Goal: Download file/media

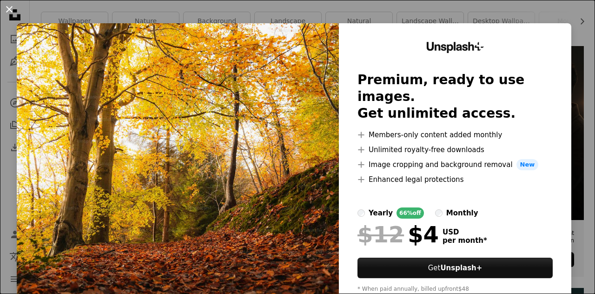
click at [9, 8] on button "An X shape" at bounding box center [9, 9] width 11 height 11
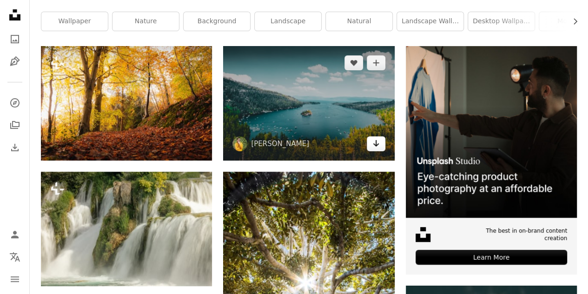
click at [380, 143] on link "Arrow pointing down" at bounding box center [376, 143] width 19 height 15
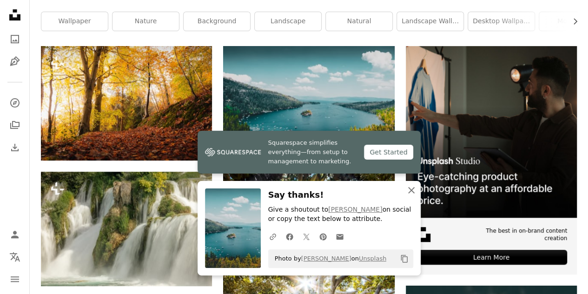
click at [411, 192] on icon "An X shape" at bounding box center [411, 189] width 11 height 11
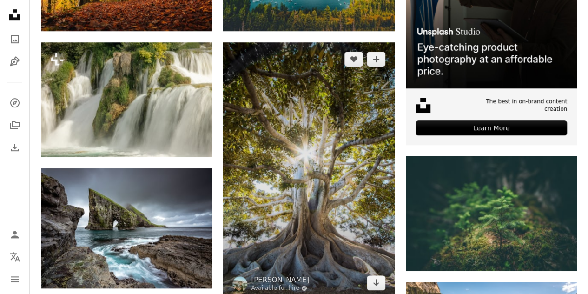
scroll to position [353, 0]
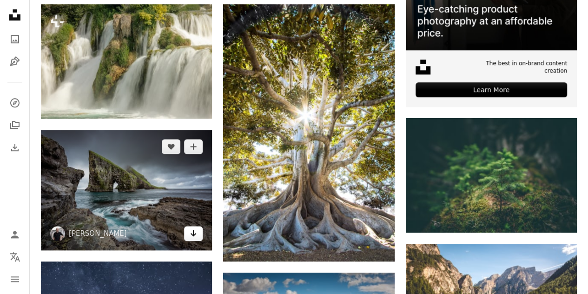
click at [193, 232] on icon "Download" at bounding box center [194, 233] width 6 height 7
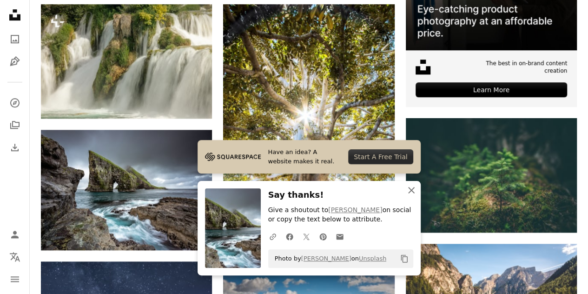
click at [408, 191] on icon "An X shape" at bounding box center [411, 189] width 11 height 11
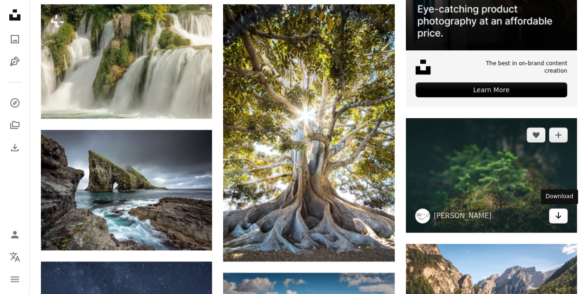
click at [558, 216] on icon "Download" at bounding box center [558, 215] width 6 height 7
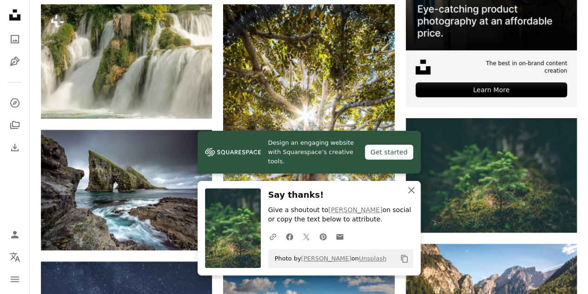
click at [412, 191] on icon "button" at bounding box center [411, 190] width 7 height 7
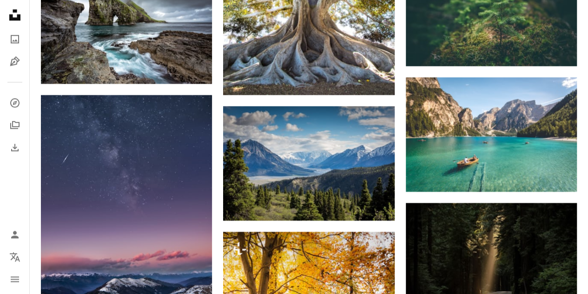
scroll to position [520, 0]
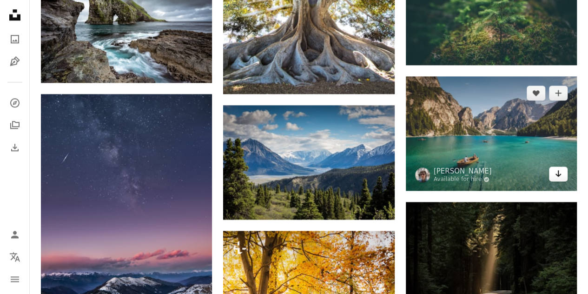
click at [559, 176] on icon "Arrow pointing down" at bounding box center [557, 173] width 7 height 11
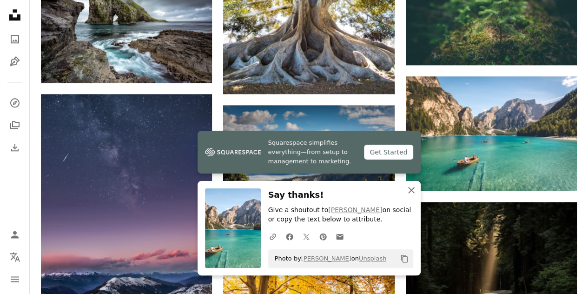
click at [415, 192] on icon "An X shape" at bounding box center [411, 189] width 11 height 11
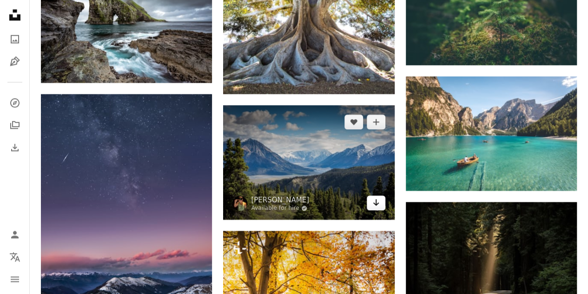
click at [376, 202] on icon "Arrow pointing down" at bounding box center [375, 202] width 7 height 11
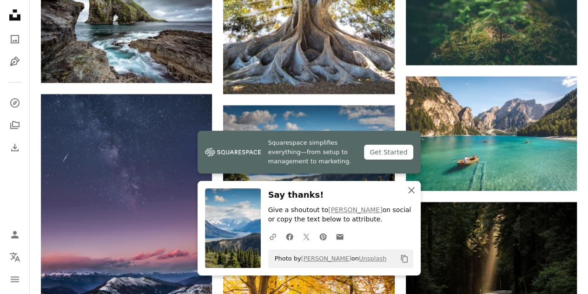
click at [407, 193] on icon "An X shape" at bounding box center [411, 189] width 11 height 11
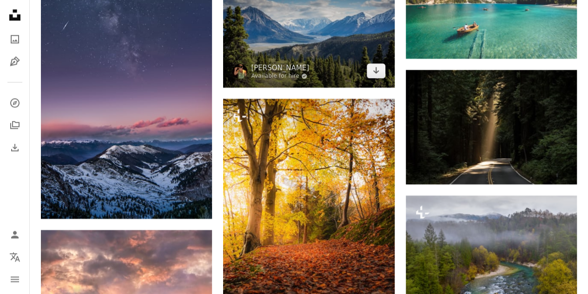
scroll to position [706, 0]
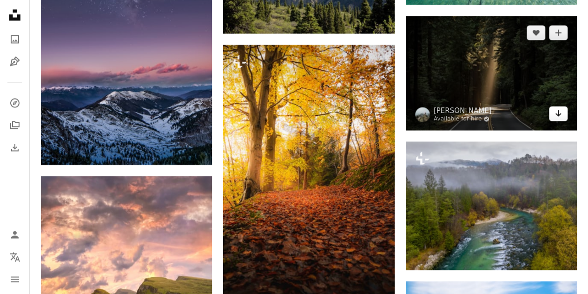
click at [561, 113] on icon "Arrow pointing down" at bounding box center [557, 112] width 7 height 11
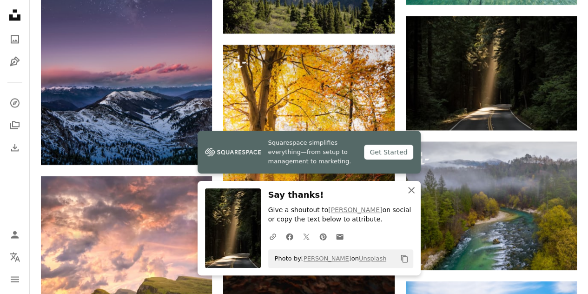
click at [415, 189] on icon "An X shape" at bounding box center [411, 189] width 11 height 11
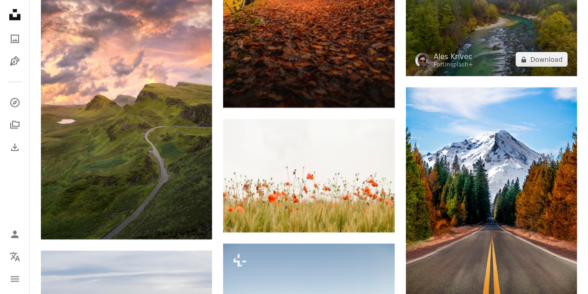
scroll to position [929, 0]
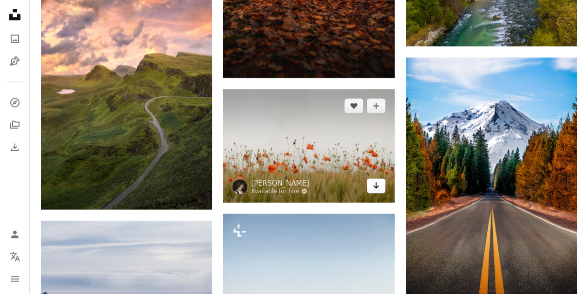
click at [377, 185] on icon "Download" at bounding box center [376, 185] width 6 height 7
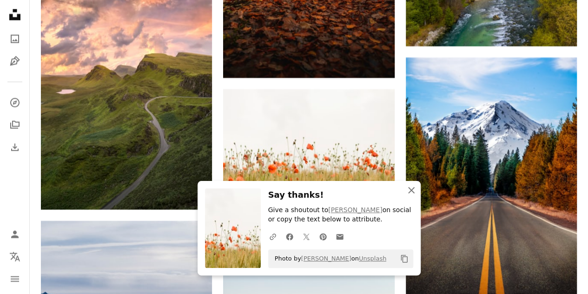
click at [411, 191] on icon "An X shape" at bounding box center [411, 189] width 11 height 11
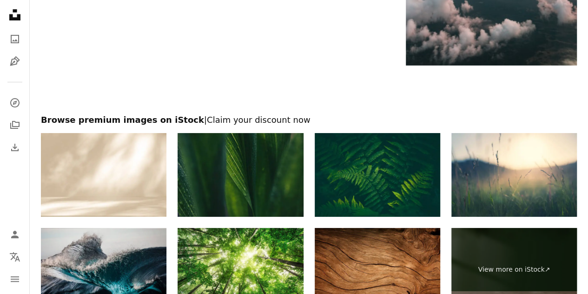
scroll to position [1710, 0]
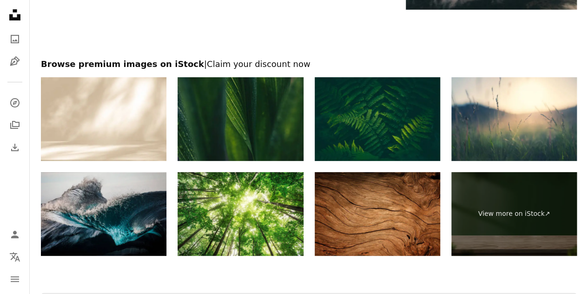
click at [363, 153] on img at bounding box center [377, 119] width 125 height 84
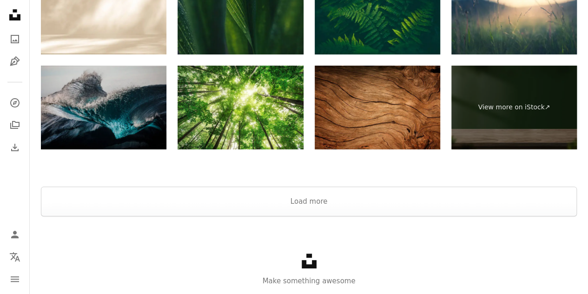
scroll to position [1822, 0]
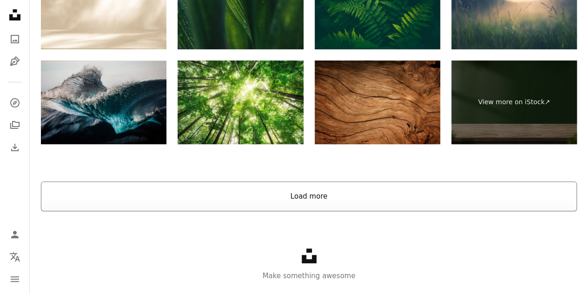
click at [307, 195] on button "Load more" at bounding box center [309, 196] width 536 height 30
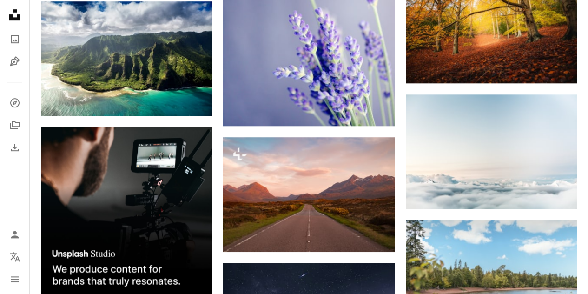
scroll to position [2082, 0]
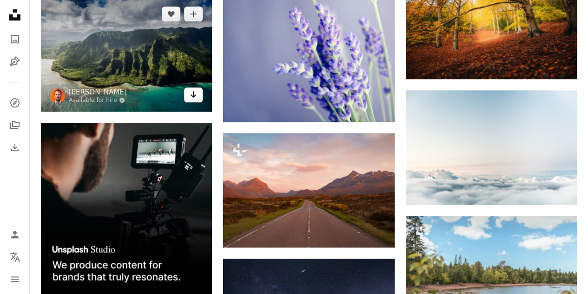
click at [195, 96] on icon "Arrow pointing down" at bounding box center [193, 94] width 7 height 11
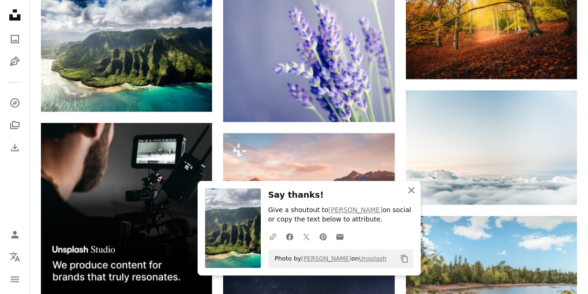
click at [412, 193] on icon "An X shape" at bounding box center [411, 189] width 11 height 11
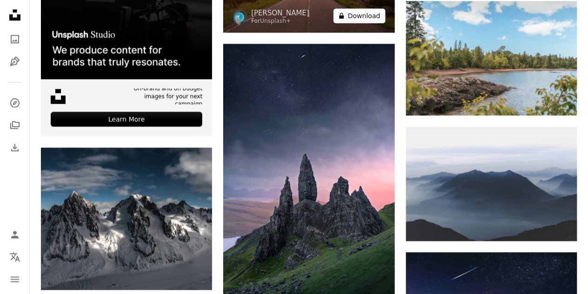
scroll to position [2361, 0]
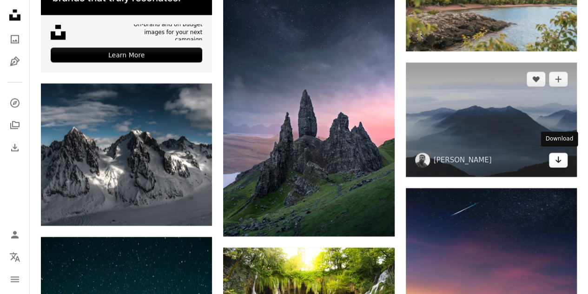
click at [565, 158] on link "Arrow pointing down" at bounding box center [558, 159] width 19 height 15
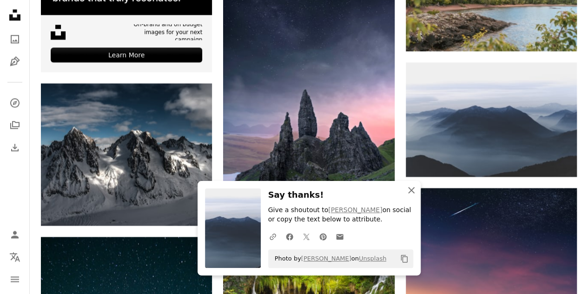
click at [411, 190] on icon "button" at bounding box center [411, 190] width 7 height 7
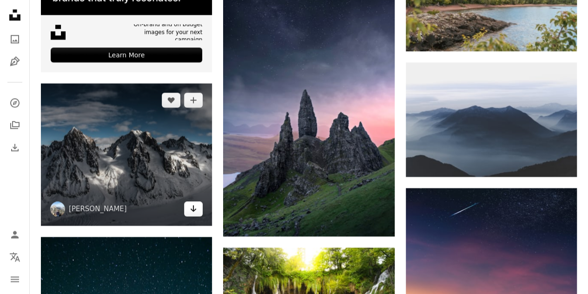
click at [192, 206] on icon "Arrow pointing down" at bounding box center [193, 208] width 7 height 11
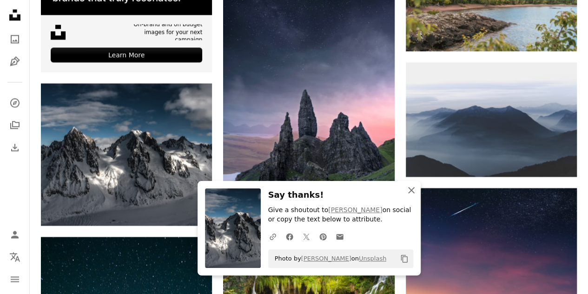
click at [410, 190] on icon "button" at bounding box center [411, 190] width 7 height 7
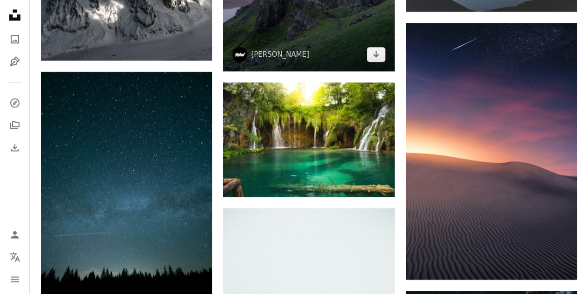
scroll to position [2528, 0]
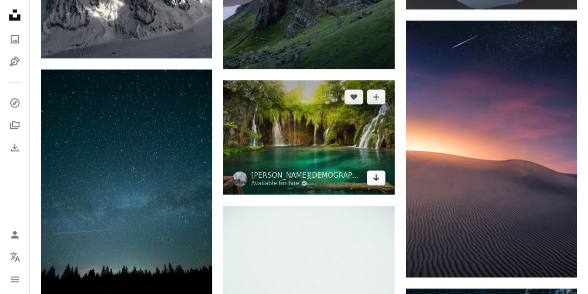
click at [378, 175] on icon "Download" at bounding box center [376, 177] width 6 height 7
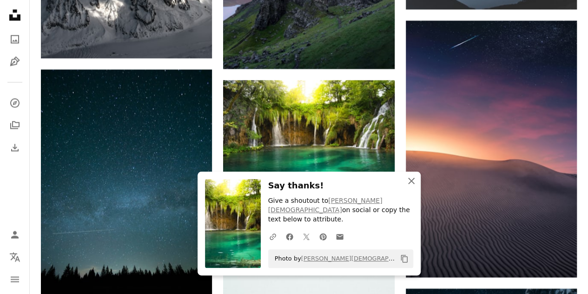
click at [409, 184] on icon "button" at bounding box center [411, 181] width 7 height 7
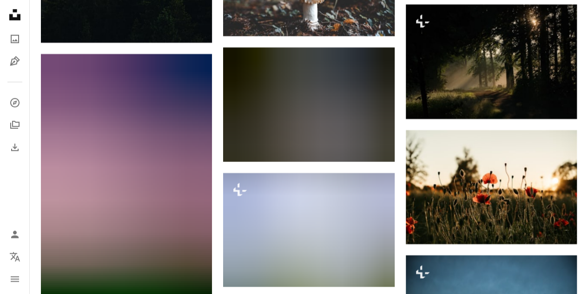
scroll to position [3104, 0]
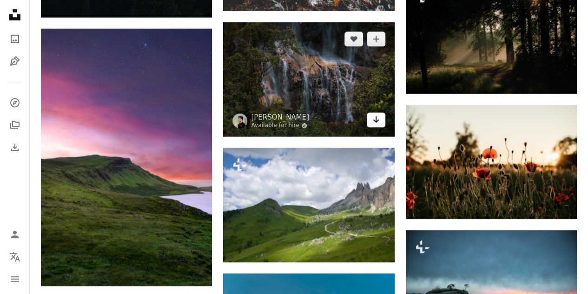
click at [376, 117] on icon "Arrow pointing down" at bounding box center [375, 119] width 7 height 11
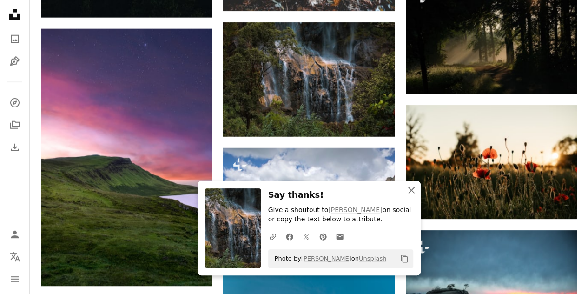
click at [410, 194] on icon "An X shape" at bounding box center [411, 189] width 11 height 11
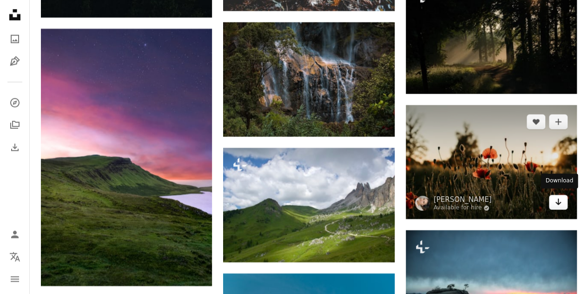
click at [560, 202] on icon "Arrow pointing down" at bounding box center [557, 201] width 7 height 11
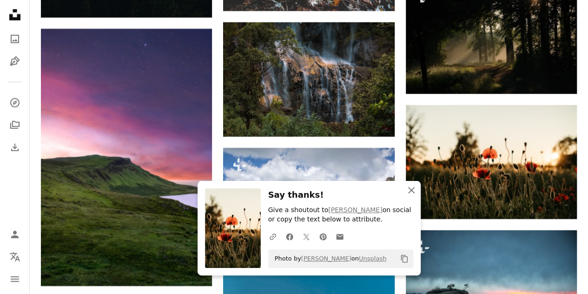
click at [411, 190] on icon "button" at bounding box center [411, 190] width 7 height 7
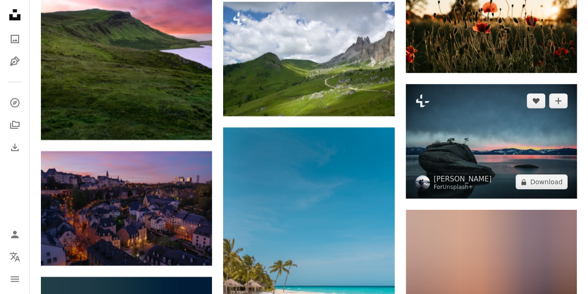
scroll to position [3290, 0]
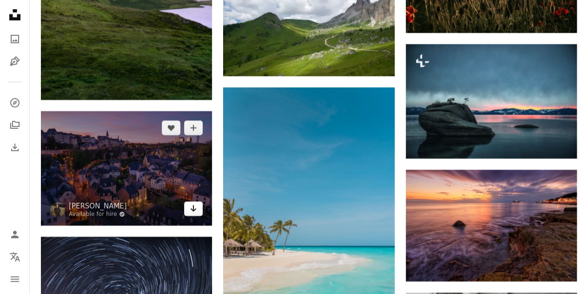
click at [194, 209] on icon "Arrow pointing down" at bounding box center [193, 208] width 7 height 11
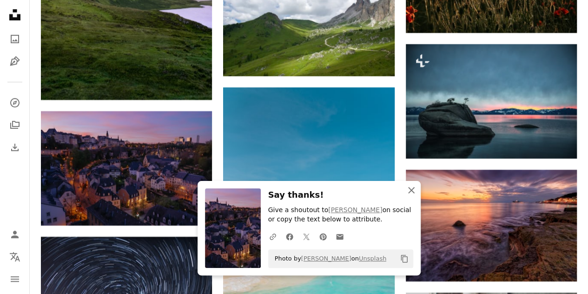
click at [410, 191] on icon "button" at bounding box center [411, 190] width 7 height 7
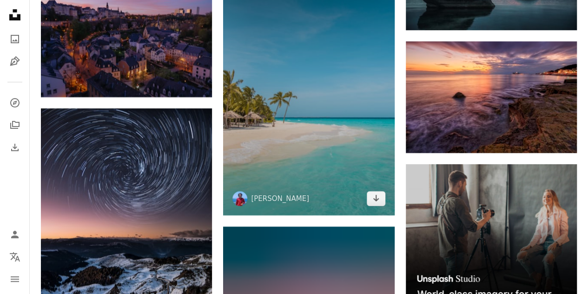
scroll to position [3420, 0]
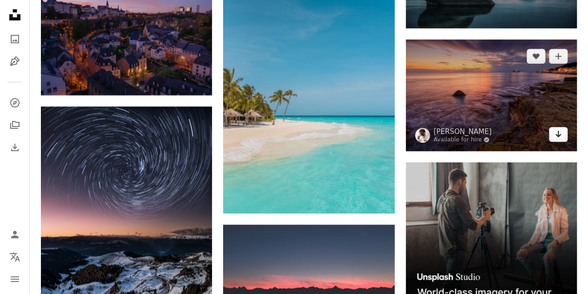
click at [561, 129] on icon "Arrow pointing down" at bounding box center [557, 133] width 7 height 11
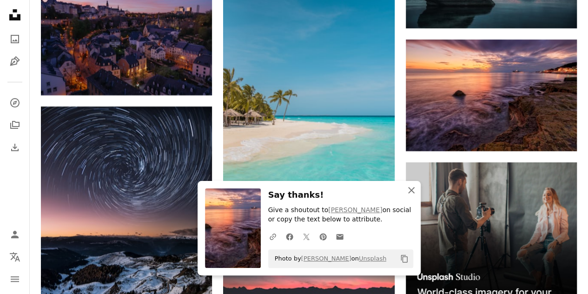
click at [412, 189] on icon "button" at bounding box center [411, 190] width 7 height 7
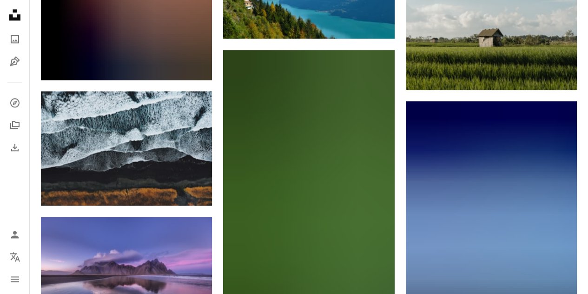
scroll to position [3996, 0]
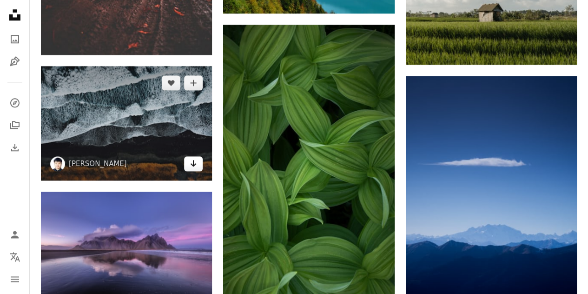
click at [198, 163] on link "Arrow pointing down" at bounding box center [193, 163] width 19 height 15
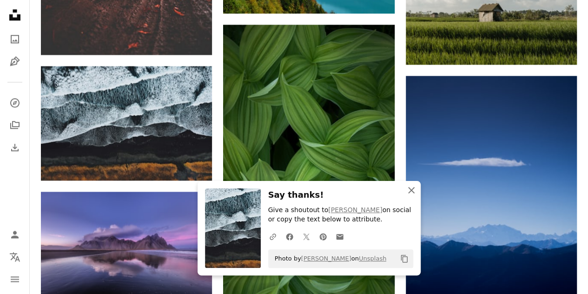
click at [413, 189] on icon "An X shape" at bounding box center [411, 189] width 11 height 11
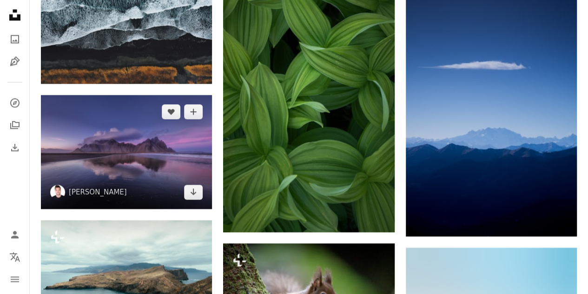
scroll to position [4126, 0]
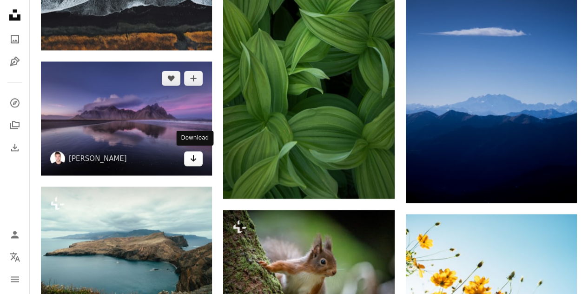
click at [188, 157] on link "Arrow pointing down" at bounding box center [193, 158] width 19 height 15
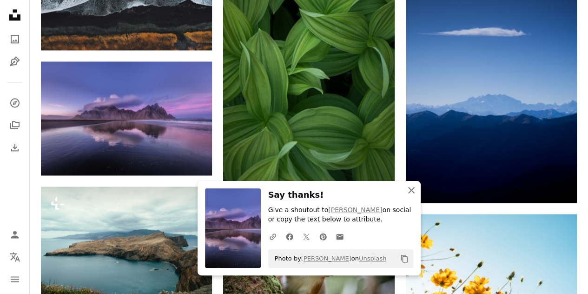
click at [415, 188] on icon "An X shape" at bounding box center [411, 189] width 11 height 11
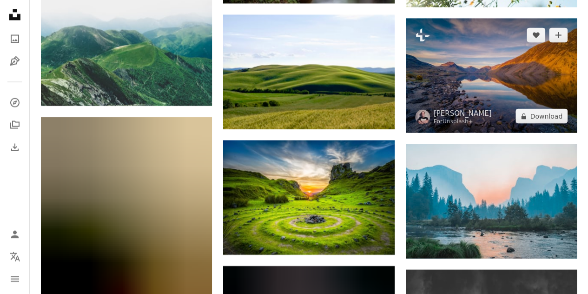
scroll to position [4480, 0]
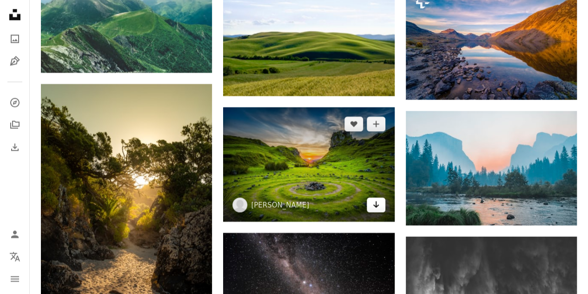
click at [382, 203] on link "Arrow pointing down" at bounding box center [376, 204] width 19 height 15
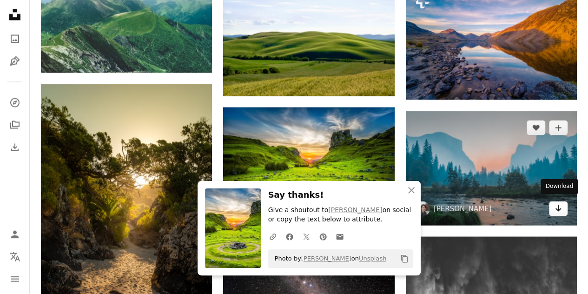
click at [557, 206] on icon "Download" at bounding box center [558, 208] width 6 height 7
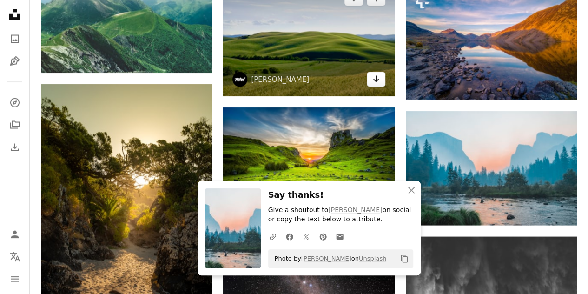
click at [370, 78] on link "Arrow pointing down" at bounding box center [376, 79] width 19 height 15
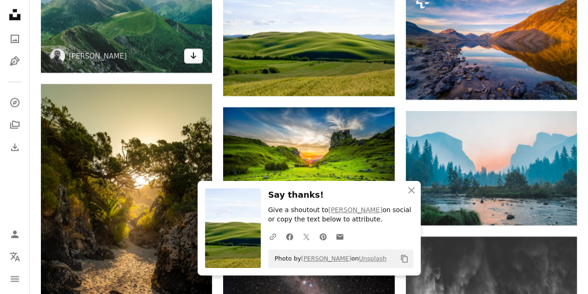
click at [193, 56] on icon "Arrow pointing down" at bounding box center [193, 55] width 7 height 11
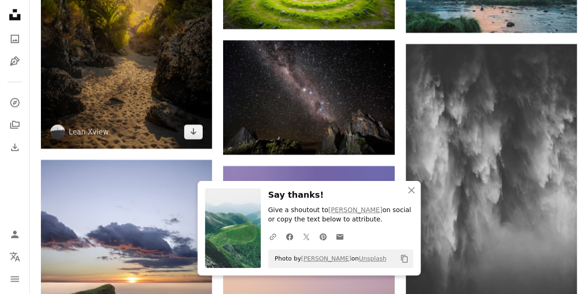
scroll to position [4684, 0]
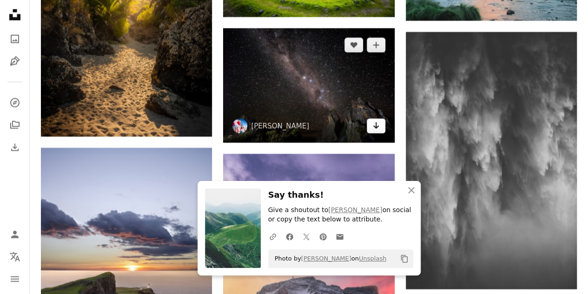
click at [378, 125] on icon "Arrow pointing down" at bounding box center [375, 125] width 7 height 11
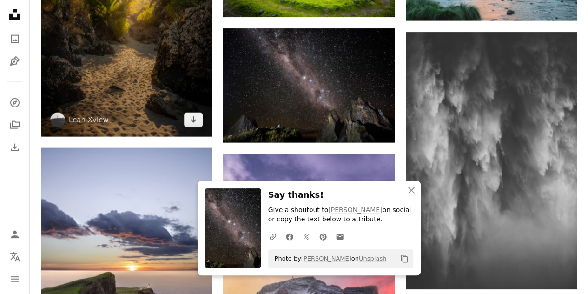
click at [193, 125] on img at bounding box center [126, 8] width 171 height 257
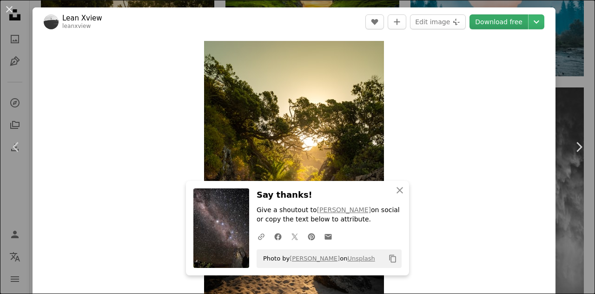
click at [506, 21] on link "Download free" at bounding box center [498, 21] width 59 height 15
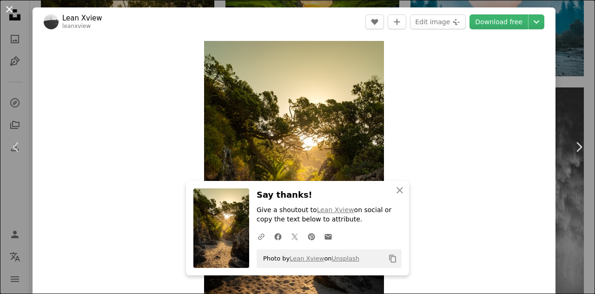
click at [7, 11] on button "An X shape" at bounding box center [9, 9] width 11 height 11
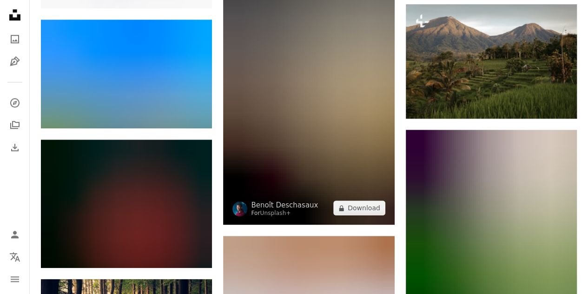
scroll to position [5651, 0]
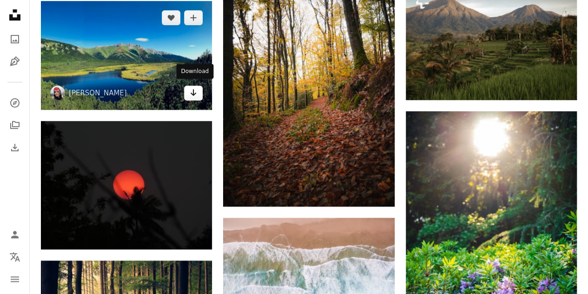
click at [192, 89] on icon "Arrow pointing down" at bounding box center [193, 92] width 7 height 11
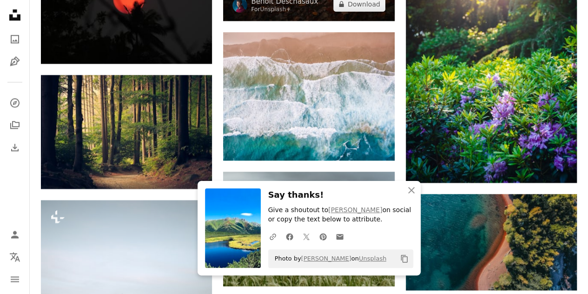
scroll to position [5836, 0]
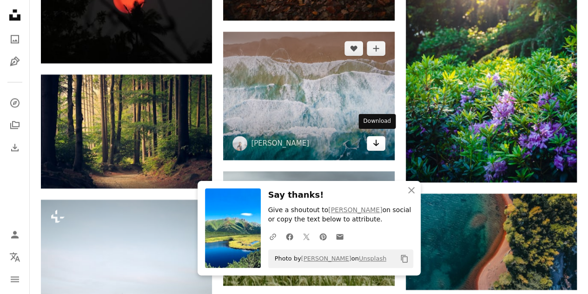
click at [375, 142] on icon "Arrow pointing down" at bounding box center [375, 142] width 7 height 11
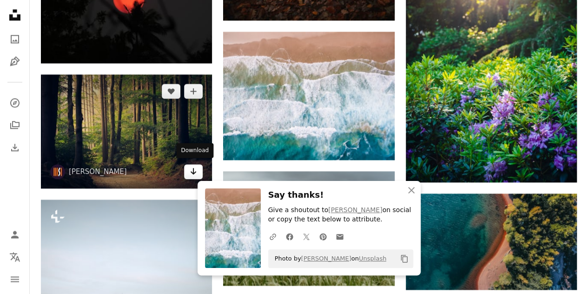
click at [191, 170] on icon "Arrow pointing down" at bounding box center [193, 170] width 7 height 11
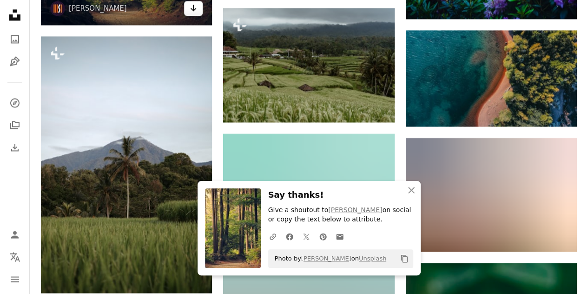
scroll to position [6004, 0]
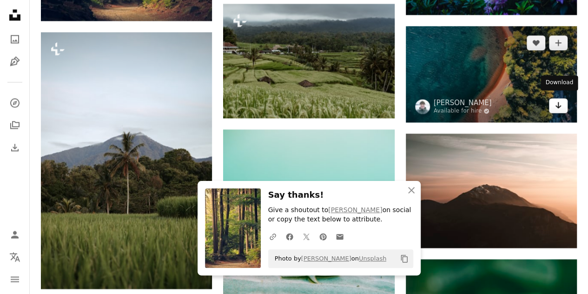
click at [559, 105] on icon "Arrow pointing down" at bounding box center [557, 104] width 7 height 11
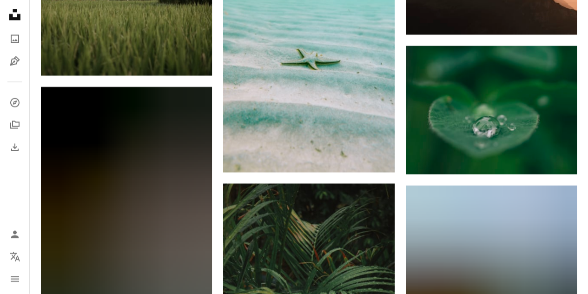
scroll to position [6227, 0]
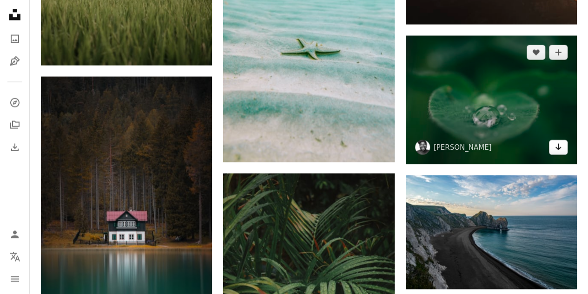
click at [559, 141] on icon "Arrow pointing down" at bounding box center [557, 146] width 7 height 11
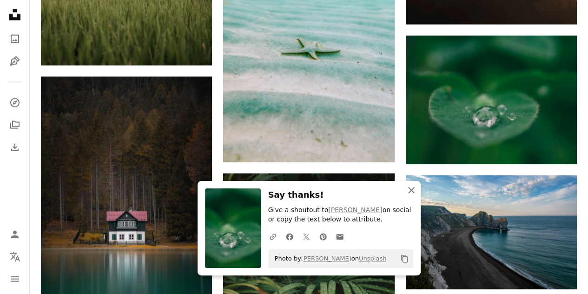
click at [411, 187] on icon "An X shape" at bounding box center [411, 189] width 11 height 11
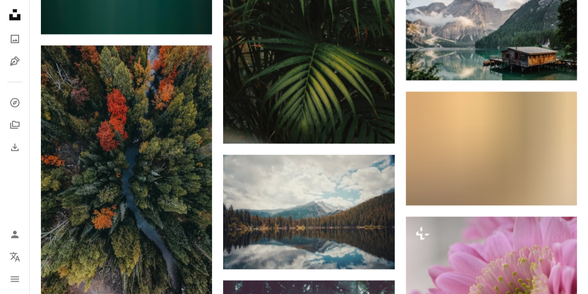
scroll to position [6561, 0]
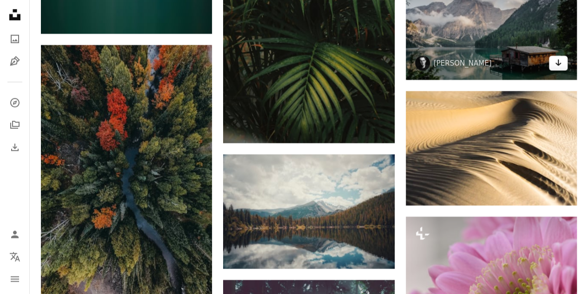
click at [555, 59] on icon "Arrow pointing down" at bounding box center [557, 62] width 7 height 11
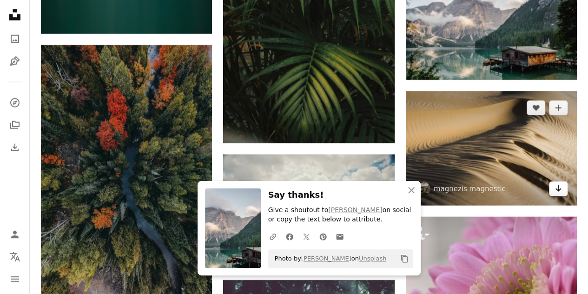
click at [559, 185] on icon "Download" at bounding box center [558, 188] width 6 height 7
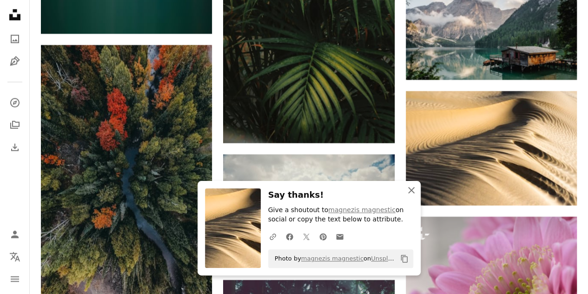
click at [410, 187] on icon "An X shape" at bounding box center [411, 189] width 11 height 11
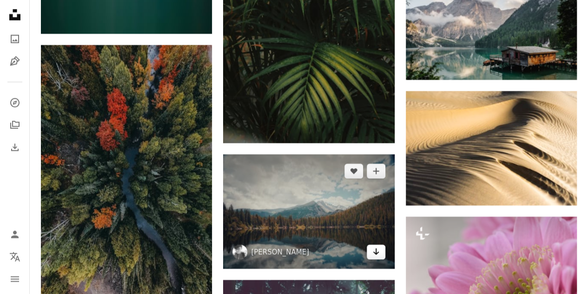
click at [378, 249] on icon "Arrow pointing down" at bounding box center [375, 251] width 7 height 11
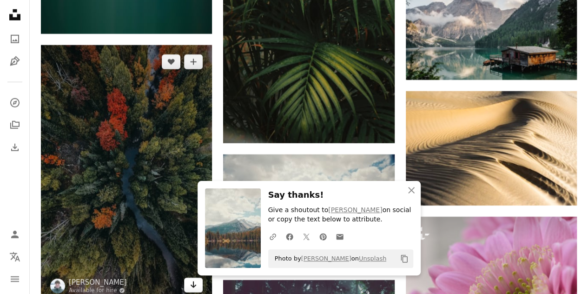
click at [195, 282] on icon "Download" at bounding box center [194, 284] width 6 height 7
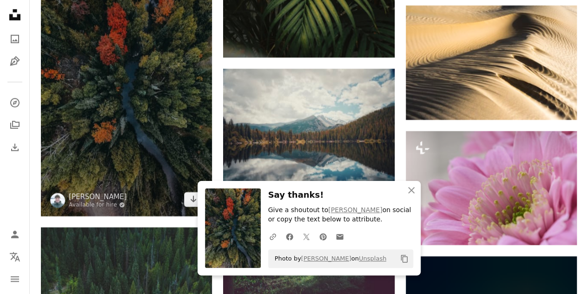
scroll to position [6747, 0]
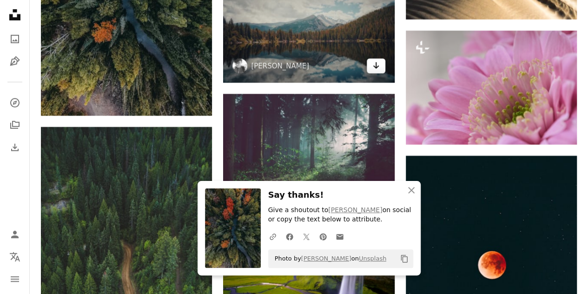
click at [375, 63] on icon "Download" at bounding box center [376, 65] width 6 height 7
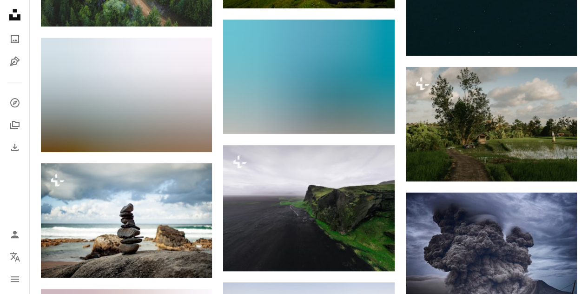
scroll to position [7063, 0]
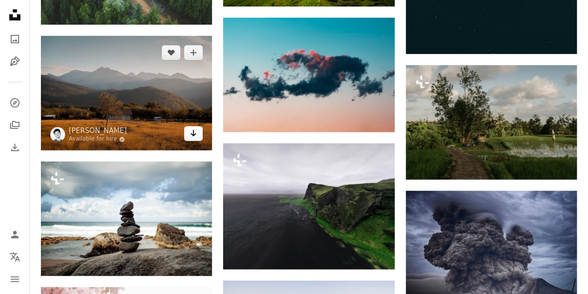
click at [194, 132] on icon "Arrow pointing down" at bounding box center [193, 132] width 7 height 11
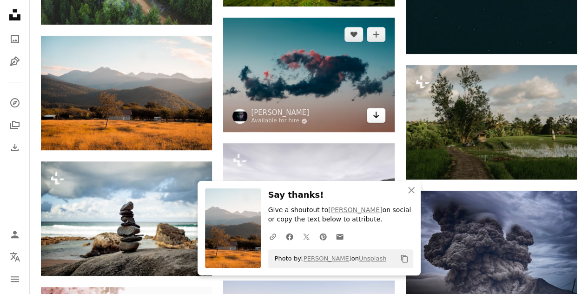
click at [375, 115] on icon "Arrow pointing down" at bounding box center [375, 114] width 7 height 11
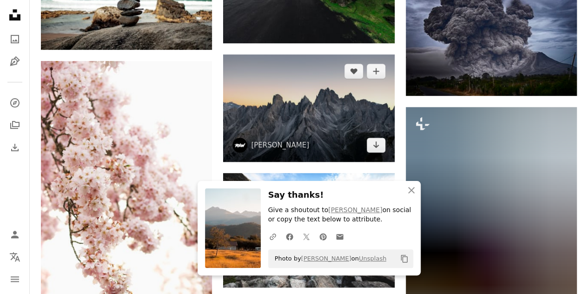
scroll to position [7361, 0]
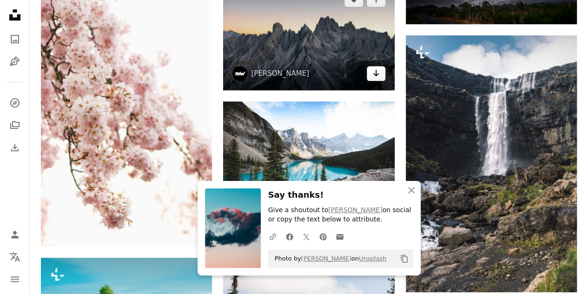
click at [375, 71] on icon "Download" at bounding box center [376, 73] width 6 height 7
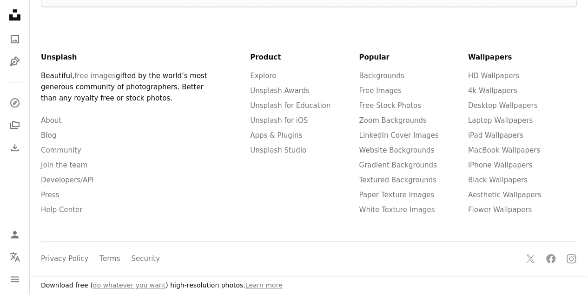
scroll to position [186, 0]
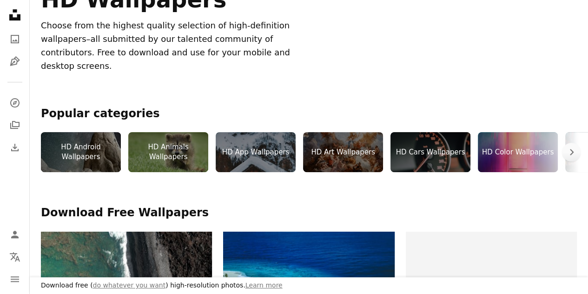
click at [400, 143] on div "HD Cars Wallpapers" at bounding box center [430, 152] width 80 height 40
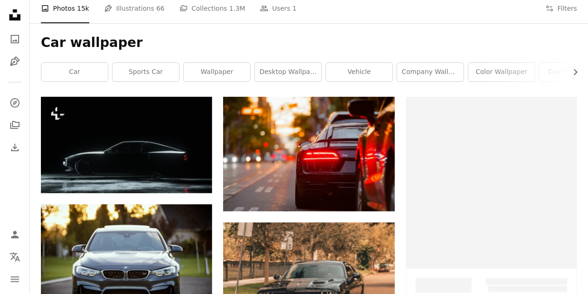
scroll to position [186, 0]
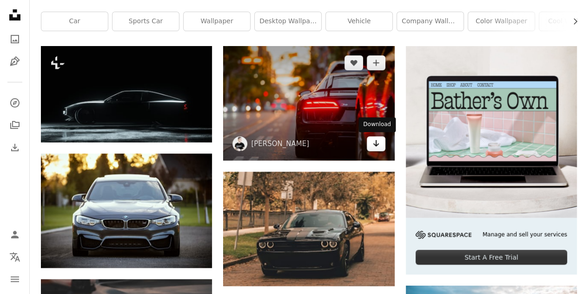
click at [375, 148] on icon "Arrow pointing down" at bounding box center [375, 143] width 7 height 11
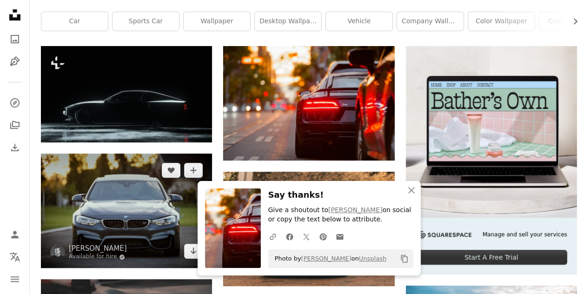
click at [186, 259] on img at bounding box center [126, 210] width 171 height 114
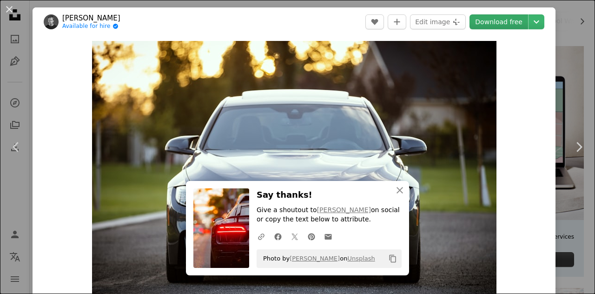
click at [492, 27] on link "Download free" at bounding box center [498, 21] width 59 height 15
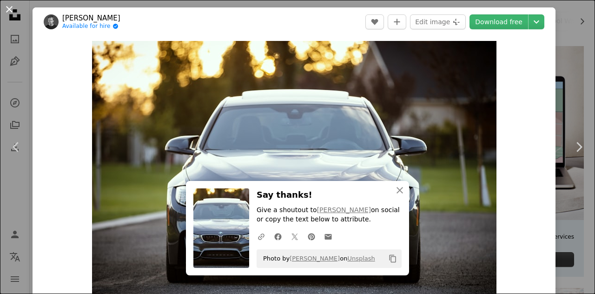
click at [11, 11] on button "An X shape" at bounding box center [9, 9] width 11 height 11
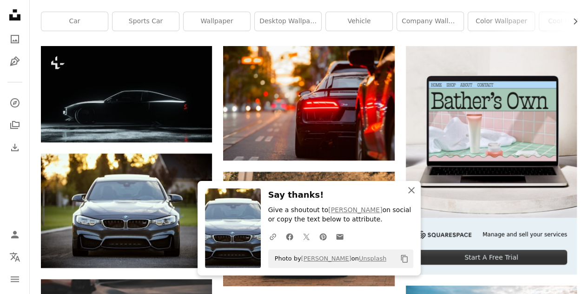
click at [406, 192] on icon "An X shape" at bounding box center [411, 189] width 11 height 11
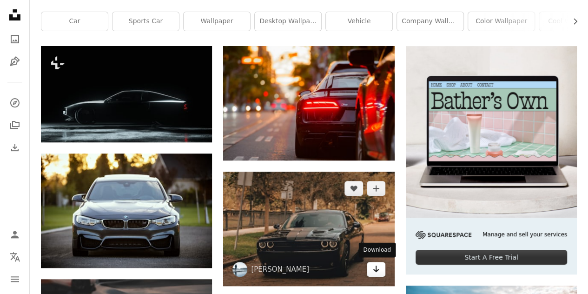
click at [376, 270] on icon "Download" at bounding box center [376, 268] width 6 height 7
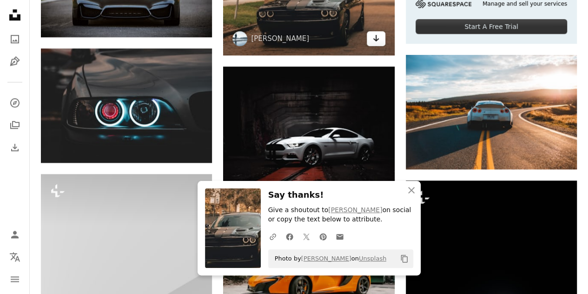
scroll to position [446, 0]
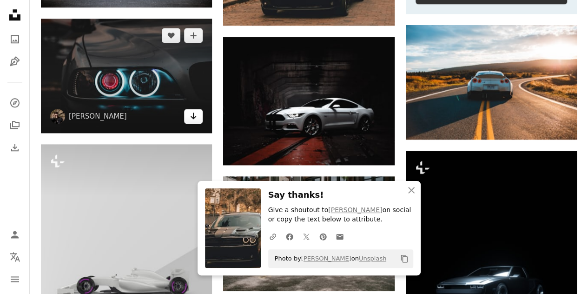
click at [192, 117] on icon "Download" at bounding box center [194, 115] width 6 height 7
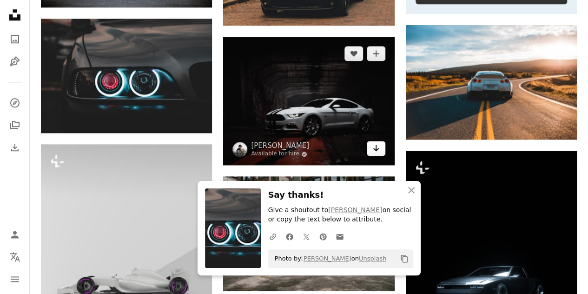
click at [374, 150] on icon "Arrow pointing down" at bounding box center [375, 147] width 7 height 11
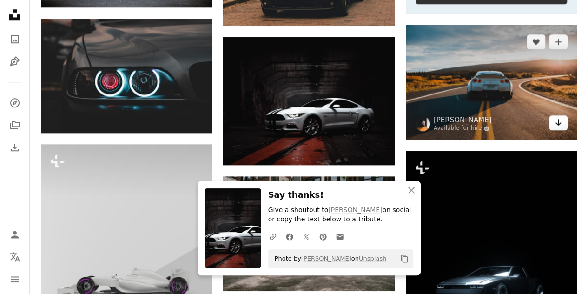
click at [556, 124] on icon "Arrow pointing down" at bounding box center [557, 122] width 7 height 11
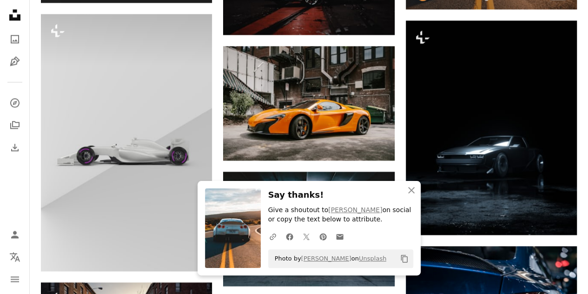
scroll to position [613, 0]
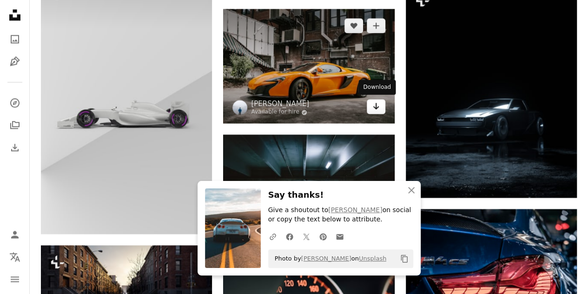
click at [374, 107] on icon "Arrow pointing down" at bounding box center [375, 105] width 7 height 11
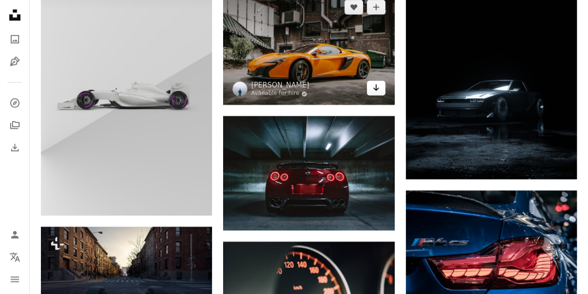
scroll to position [706, 0]
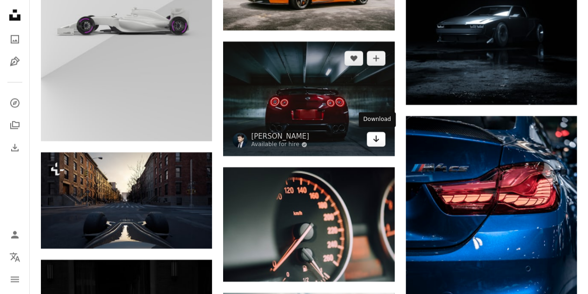
click at [377, 142] on icon "Arrow pointing down" at bounding box center [375, 138] width 7 height 11
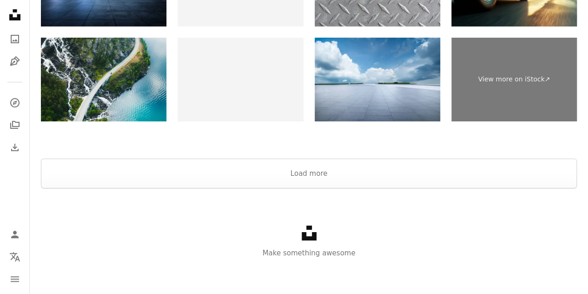
scroll to position [1567, 0]
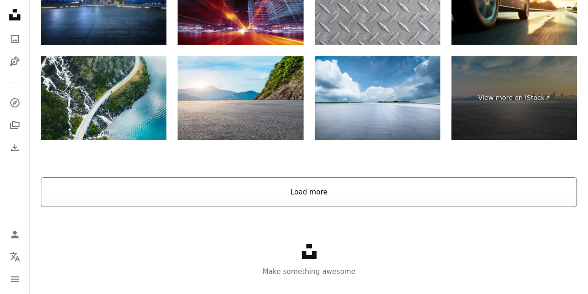
click at [307, 193] on button "Load more" at bounding box center [309, 192] width 536 height 30
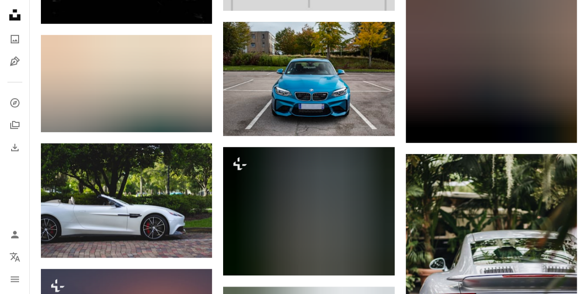
scroll to position [3835, 0]
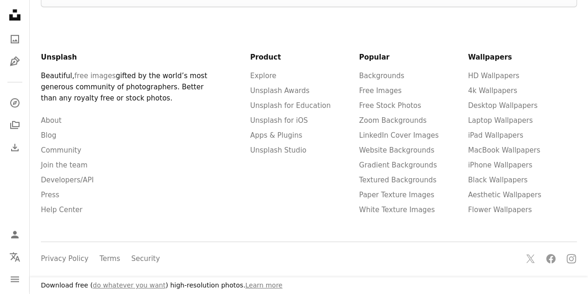
scroll to position [186, 0]
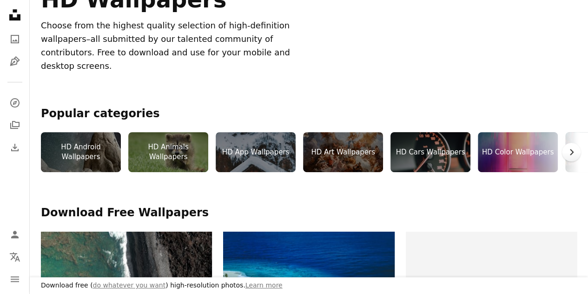
click at [572, 147] on icon "Chevron right" at bounding box center [570, 151] width 9 height 9
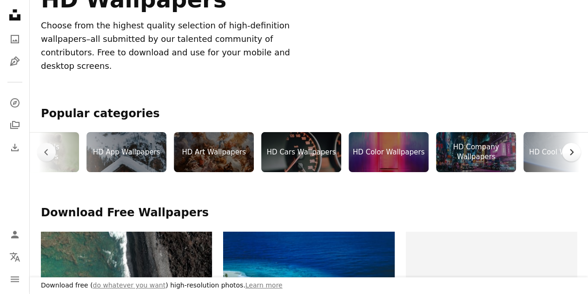
scroll to position [0, 139]
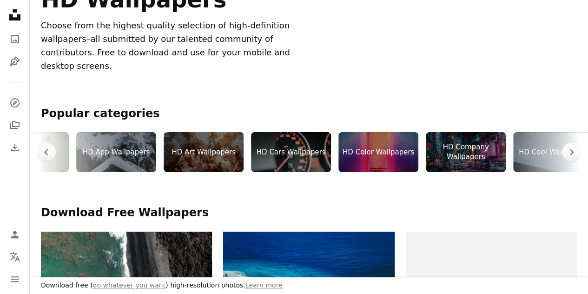
click at [474, 140] on div "HD Company Wallpapers" at bounding box center [466, 152] width 80 height 40
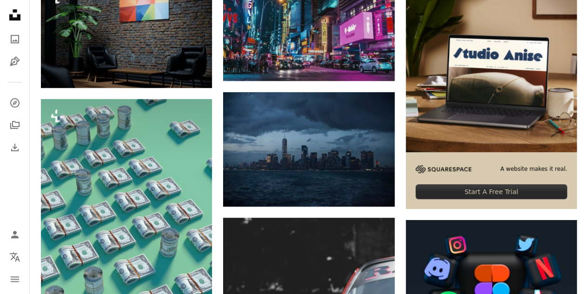
scroll to position [297, 0]
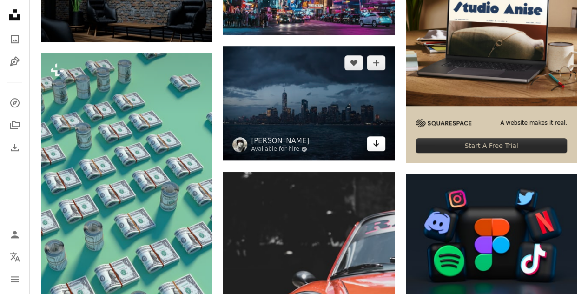
click at [382, 145] on link "Arrow pointing down" at bounding box center [376, 143] width 19 height 15
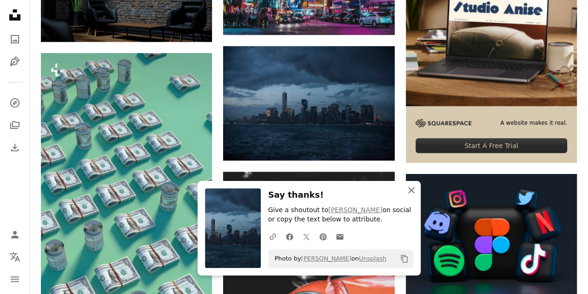
click at [408, 189] on icon "An X shape" at bounding box center [411, 189] width 11 height 11
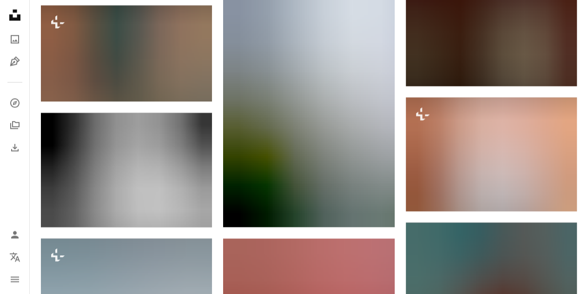
scroll to position [799, 0]
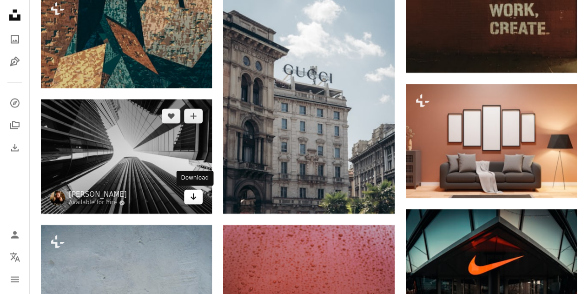
click at [195, 197] on icon "Download" at bounding box center [194, 196] width 6 height 7
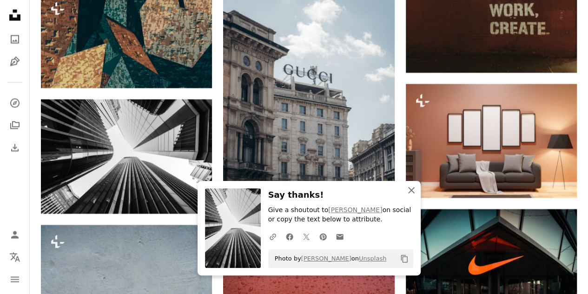
click at [411, 187] on icon "An X shape" at bounding box center [411, 189] width 11 height 11
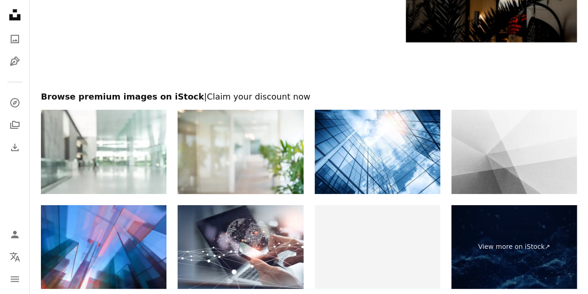
scroll to position [1578, 0]
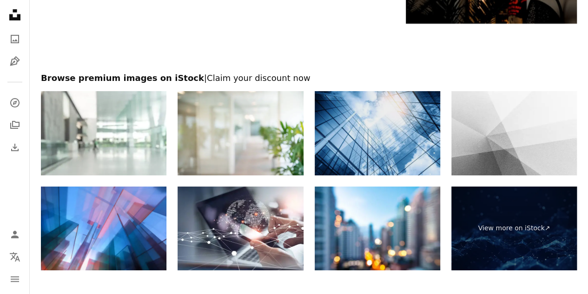
click at [384, 132] on img at bounding box center [377, 133] width 125 height 84
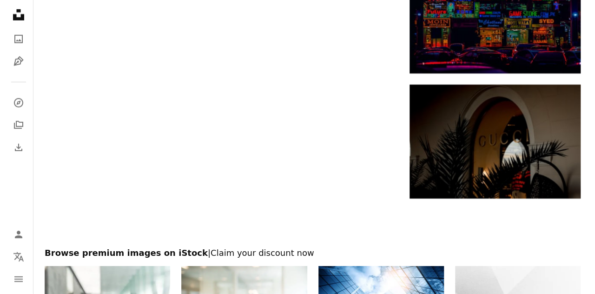
scroll to position [1374, 0]
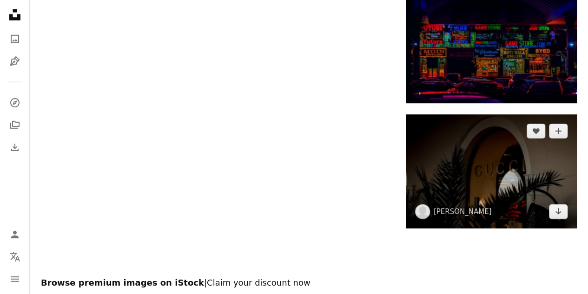
click at [467, 140] on img at bounding box center [491, 171] width 171 height 114
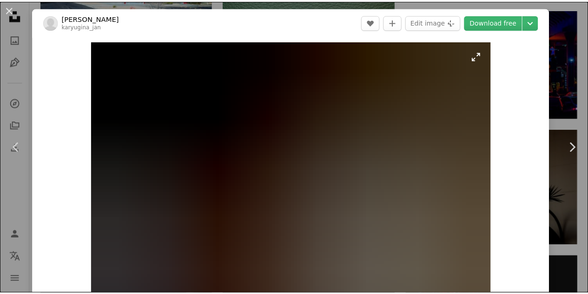
scroll to position [130, 0]
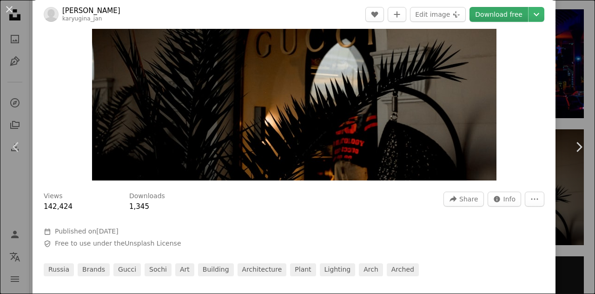
click at [493, 14] on link "Download free" at bounding box center [498, 14] width 59 height 15
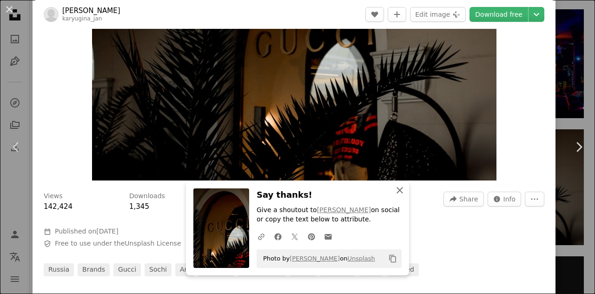
click at [397, 187] on icon "An X shape" at bounding box center [399, 189] width 11 height 11
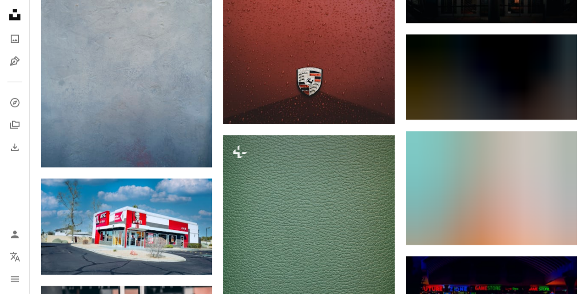
scroll to position [1132, 0]
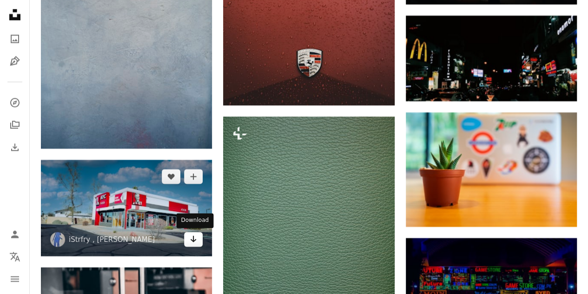
click at [196, 240] on icon "Arrow pointing down" at bounding box center [193, 238] width 7 height 11
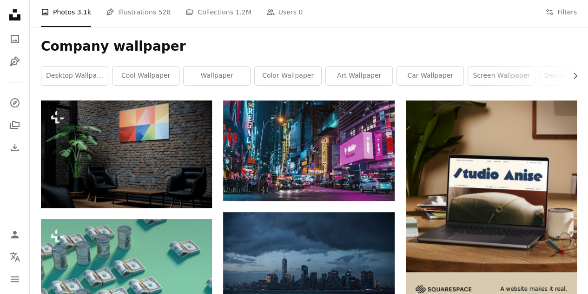
scroll to position [110, 0]
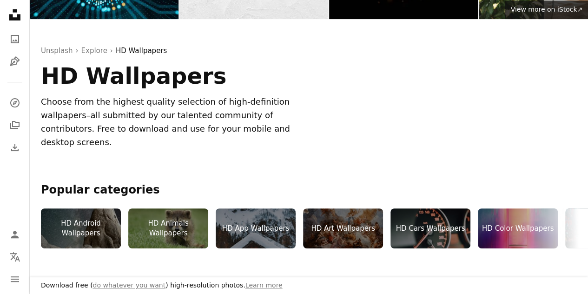
scroll to position [186, 0]
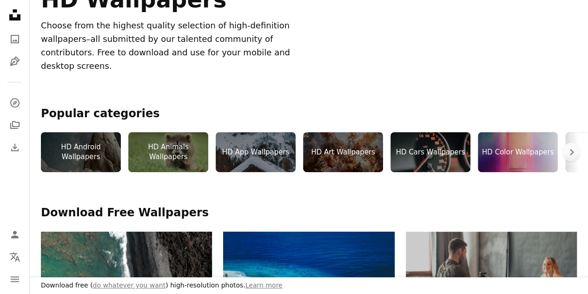
click at [104, 139] on div "HD Android Wallpapers" at bounding box center [81, 152] width 80 height 40
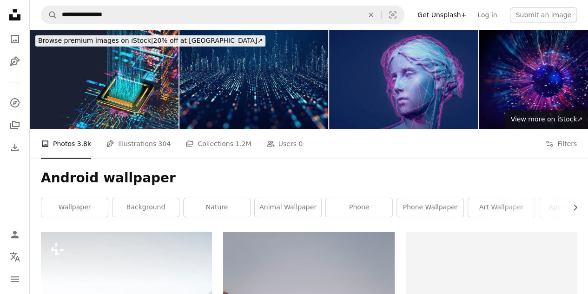
drag, startPoint x: 187, startPoint y: 145, endPoint x: 389, endPoint y: 224, distance: 217.4
click at [389, 224] on div "Android wallpaper Chevron right wallpaper background nature animal wallpaper ph…" at bounding box center [309, 194] width 558 height 73
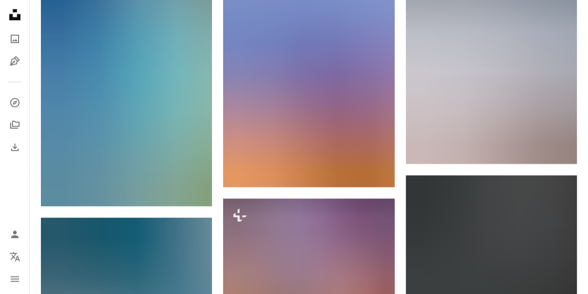
scroll to position [1134, 0]
